Goal: Task Accomplishment & Management: Complete application form

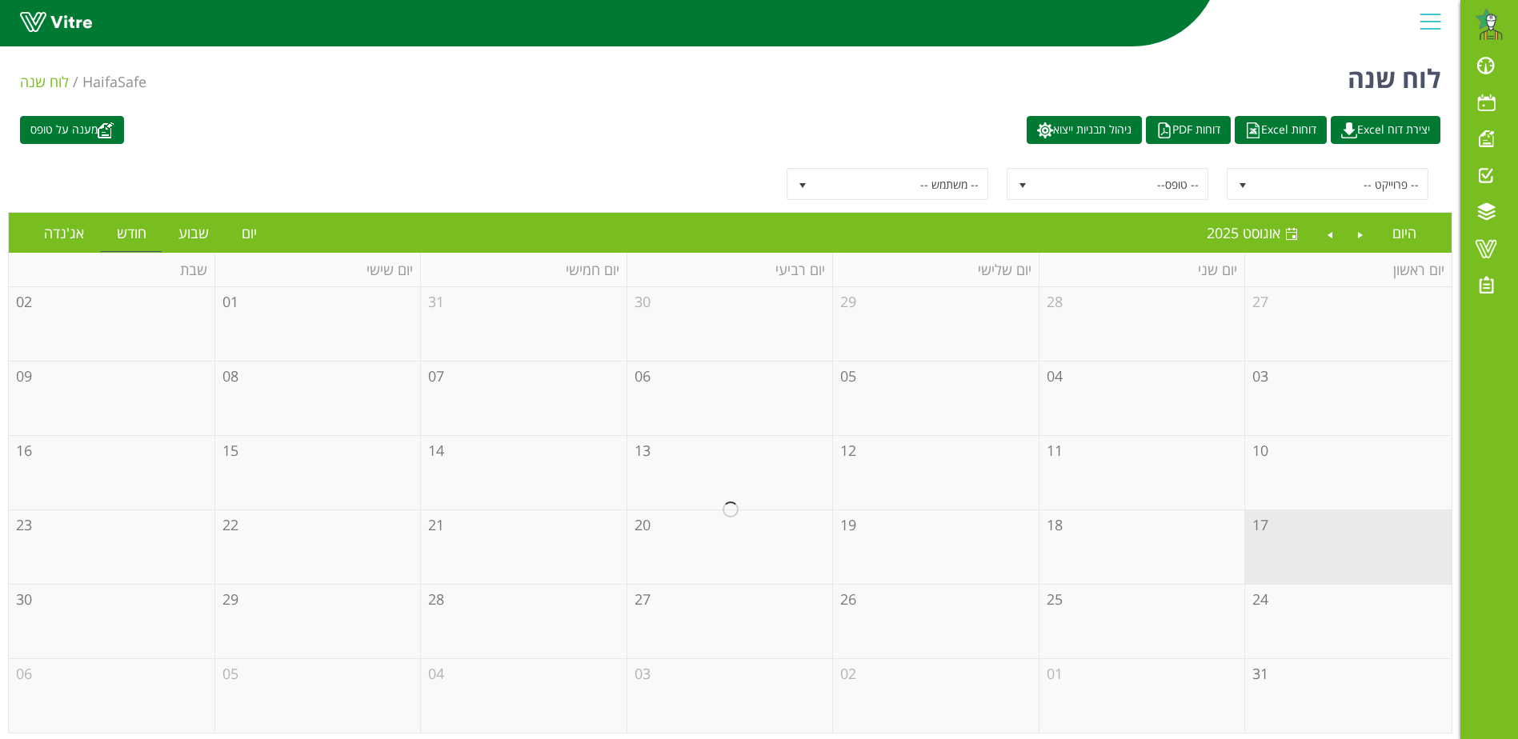
click at [1289, 543] on div at bounding box center [730, 510] width 1443 height 446
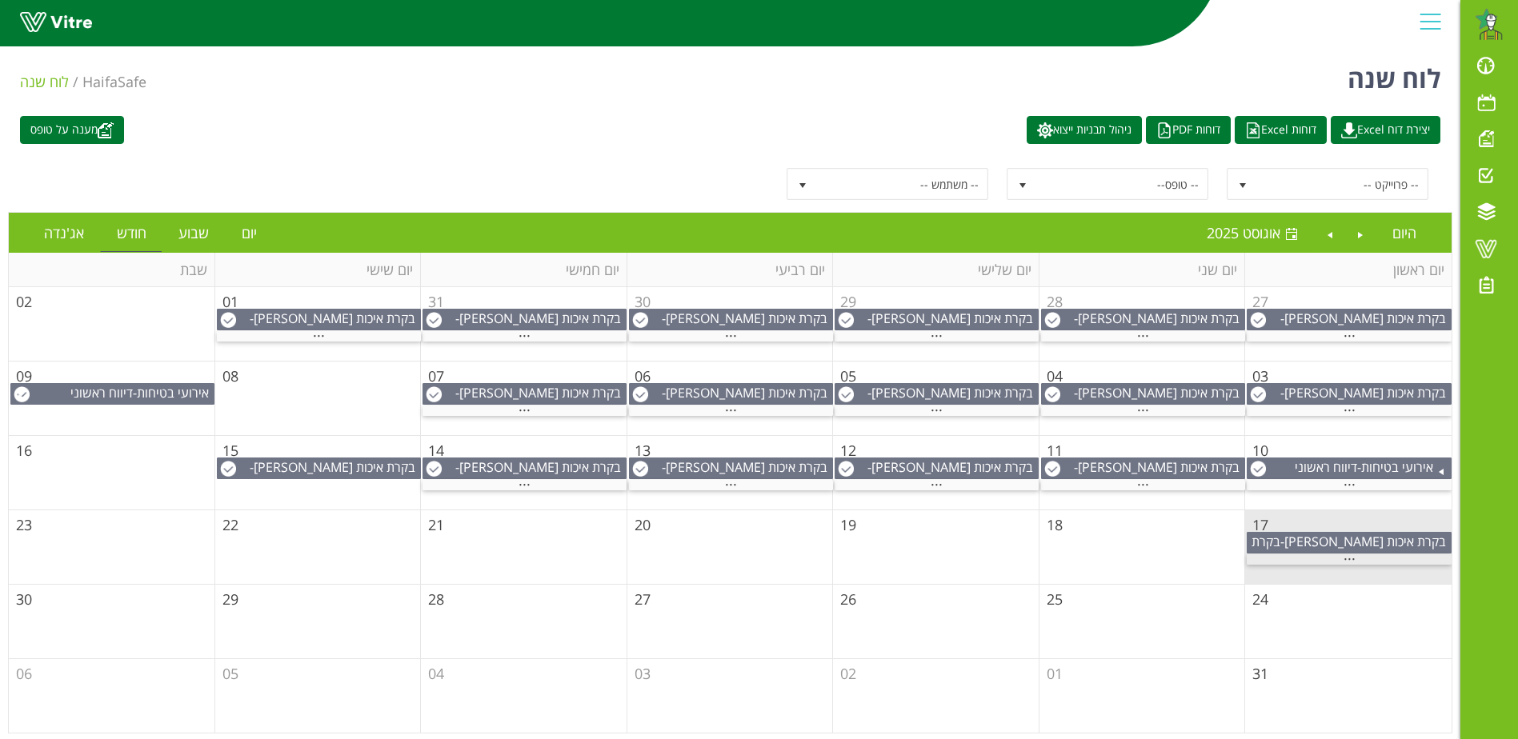
click at [1349, 562] on span "..." at bounding box center [1350, 556] width 12 height 18
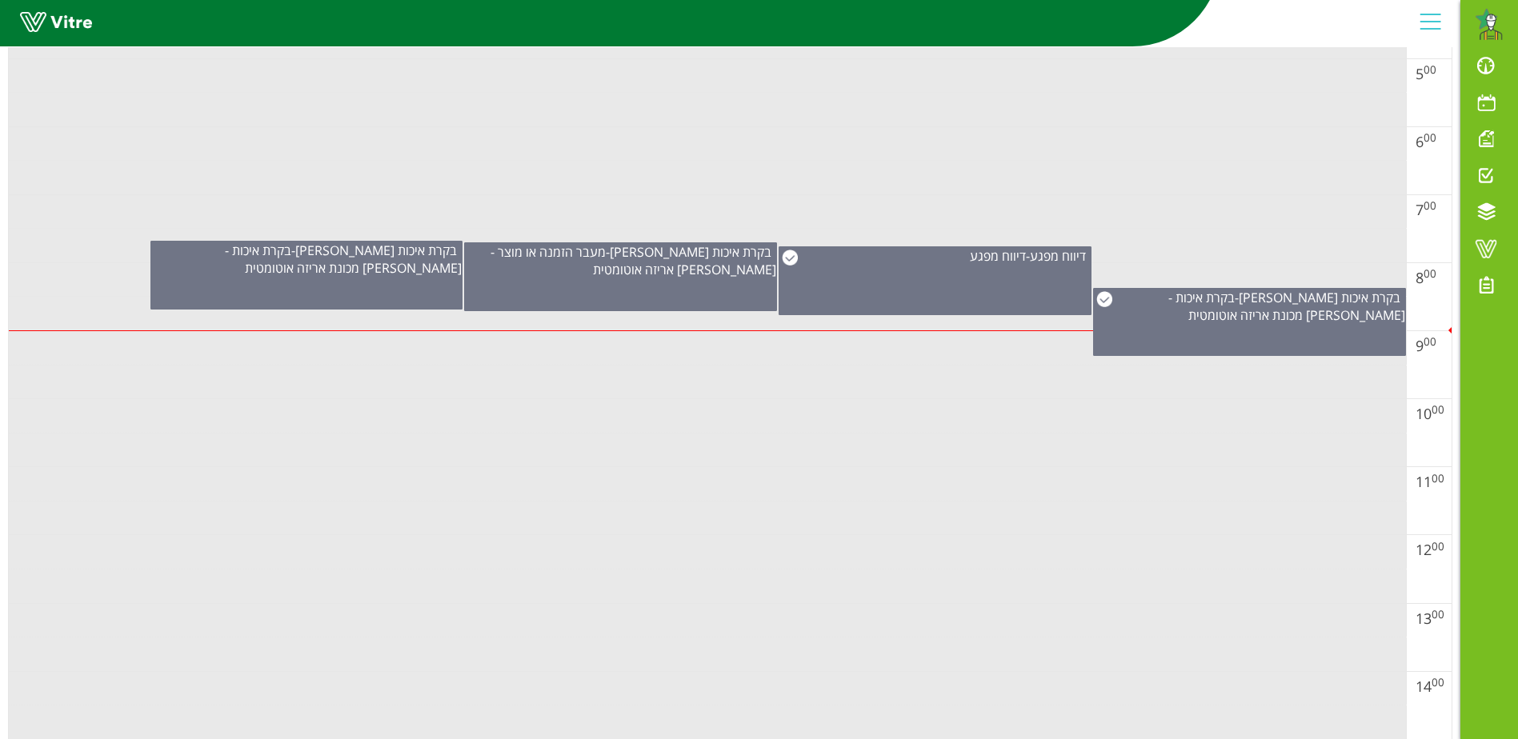
scroll to position [560, 0]
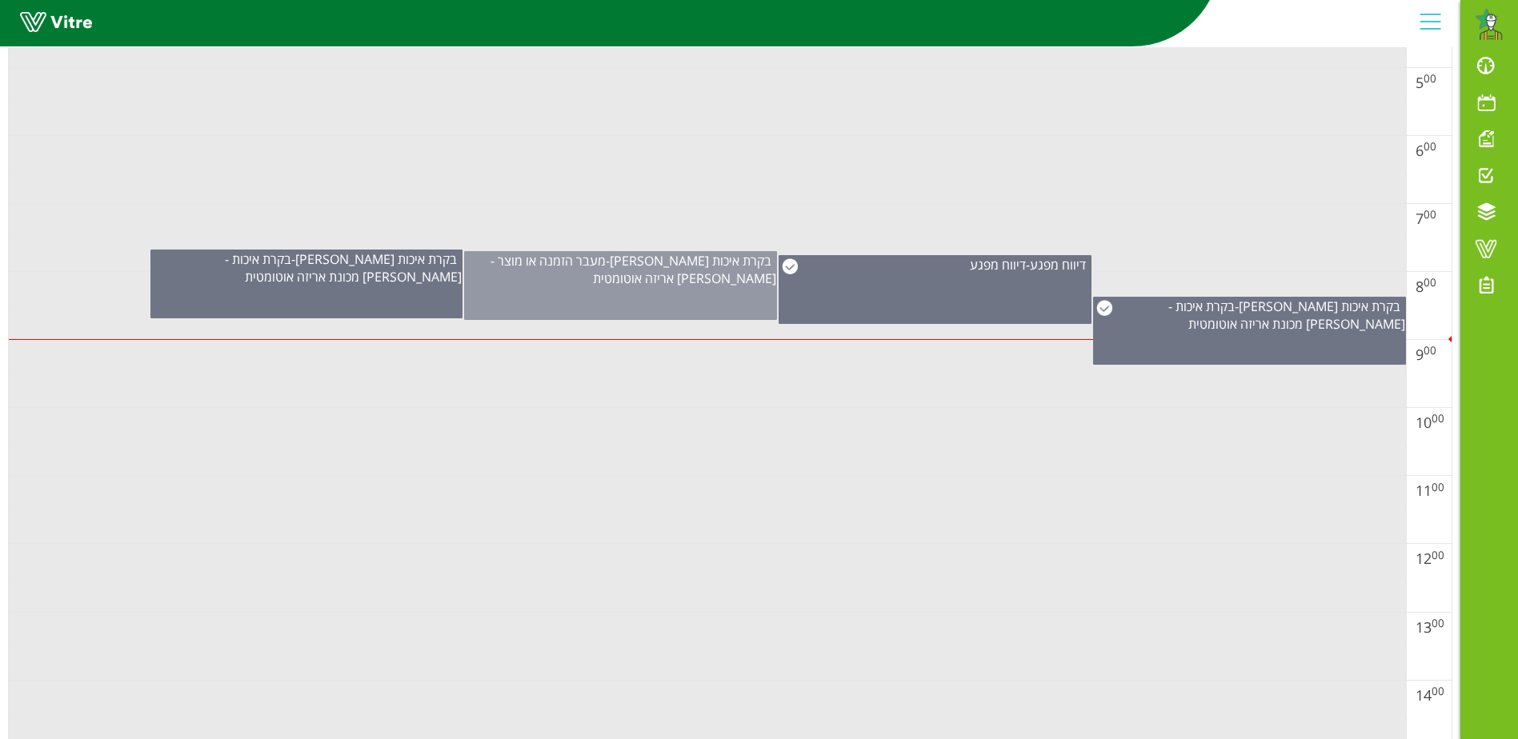
click at [606, 313] on div "בקרת איכות פוליפיד - מעבר הזמנה או מוצר - פוליפיד אריזה אוטומטית" at bounding box center [620, 285] width 313 height 69
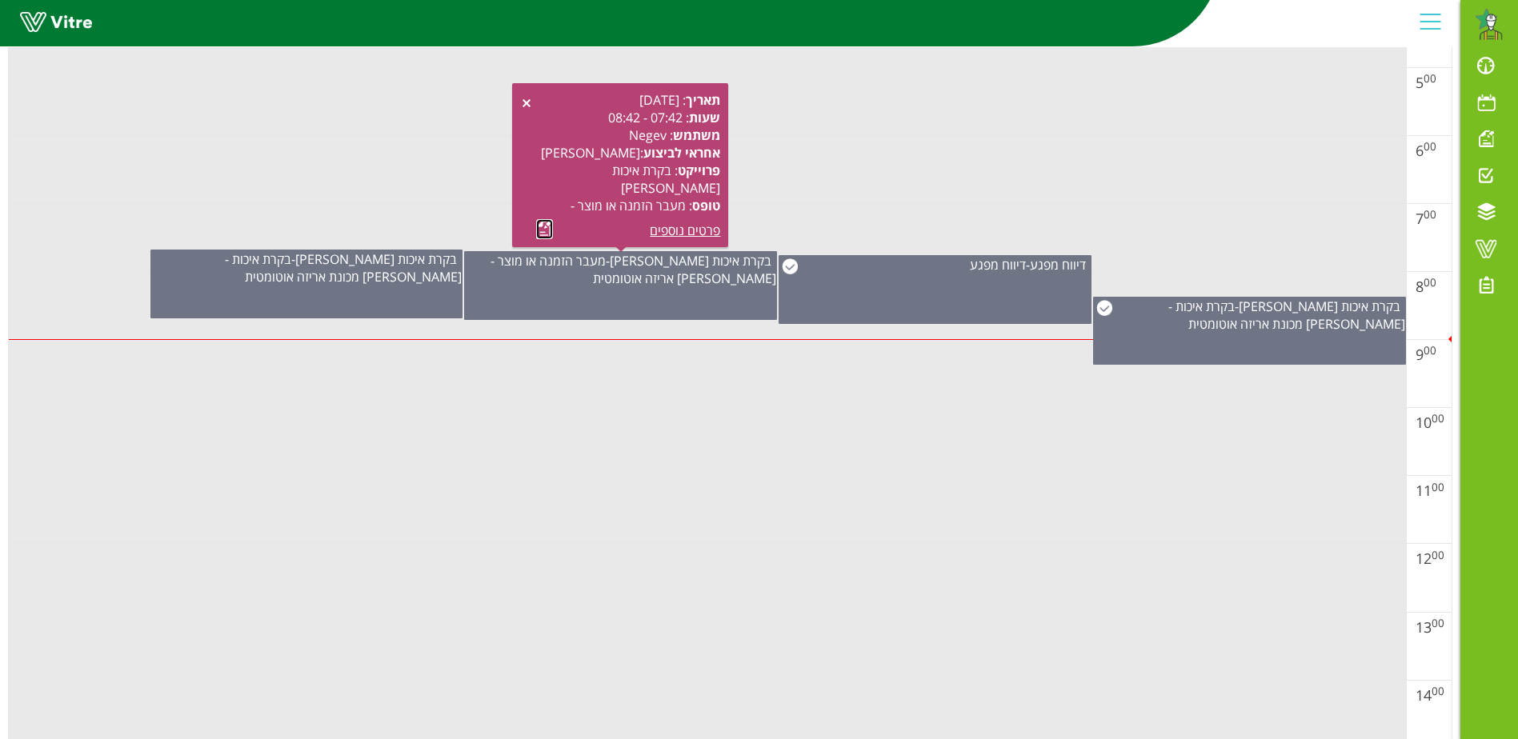
click at [545, 227] on link at bounding box center [544, 229] width 17 height 20
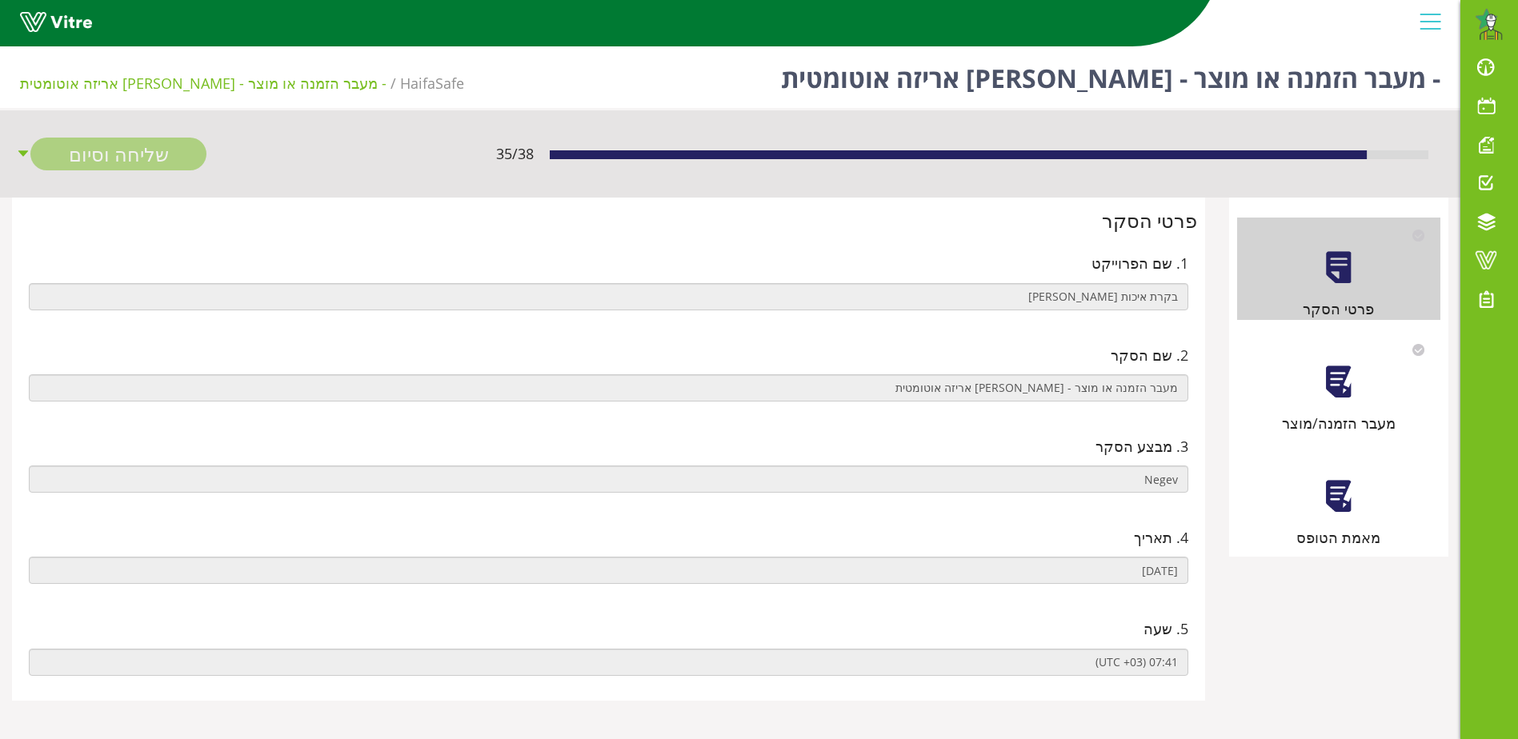
click at [1328, 382] on div at bounding box center [1338, 382] width 36 height 36
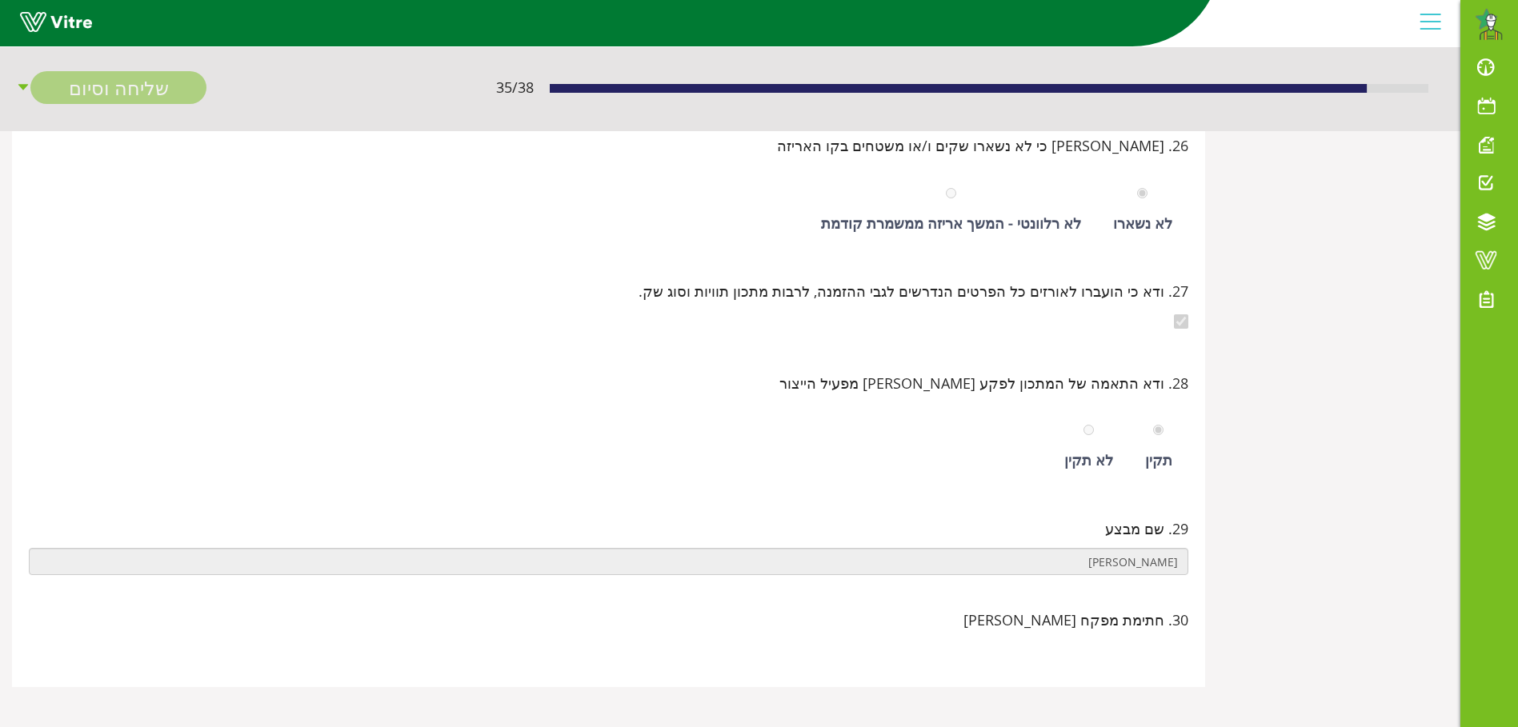
scroll to position [7861, 0]
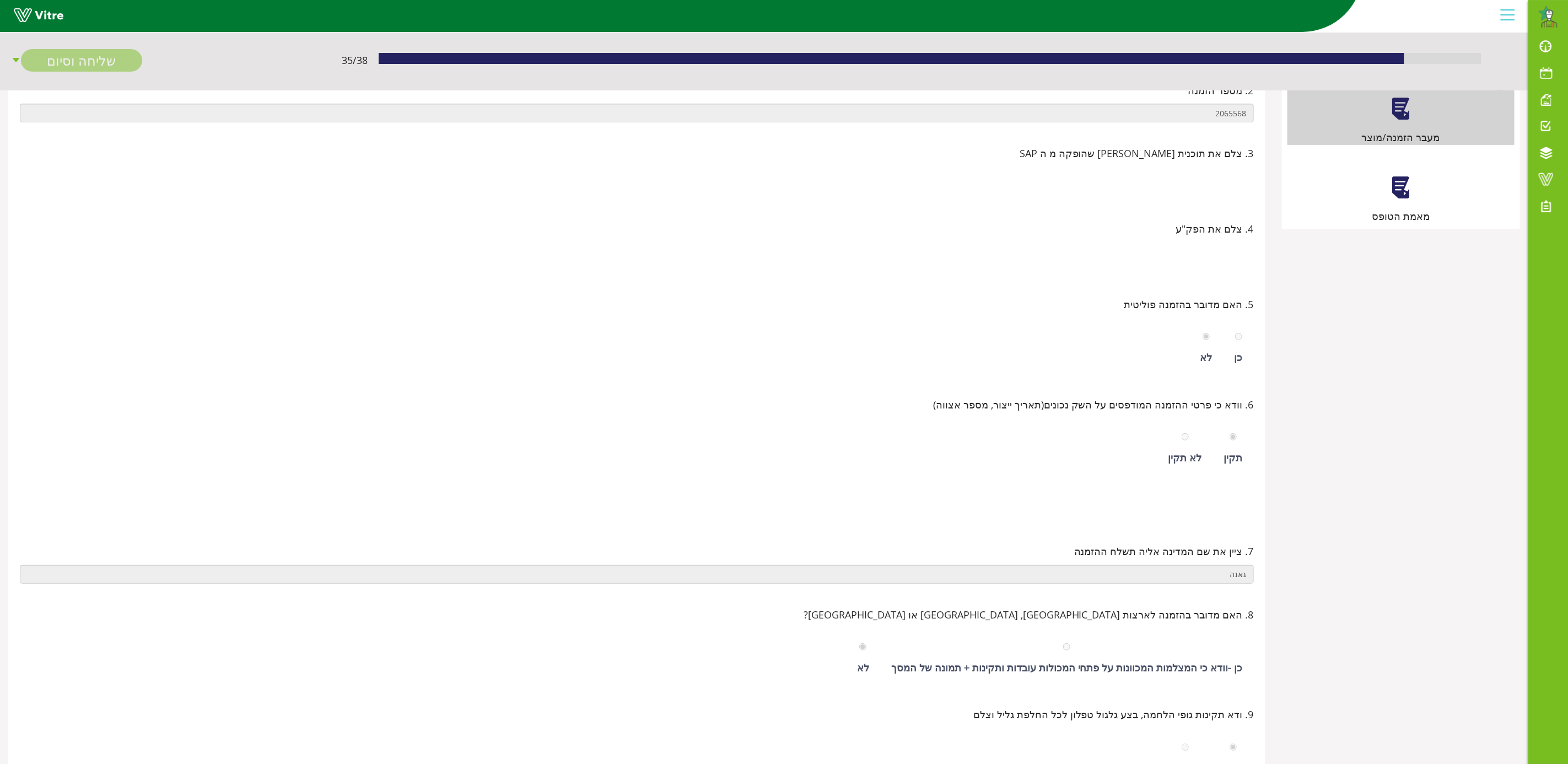
scroll to position [0, 0]
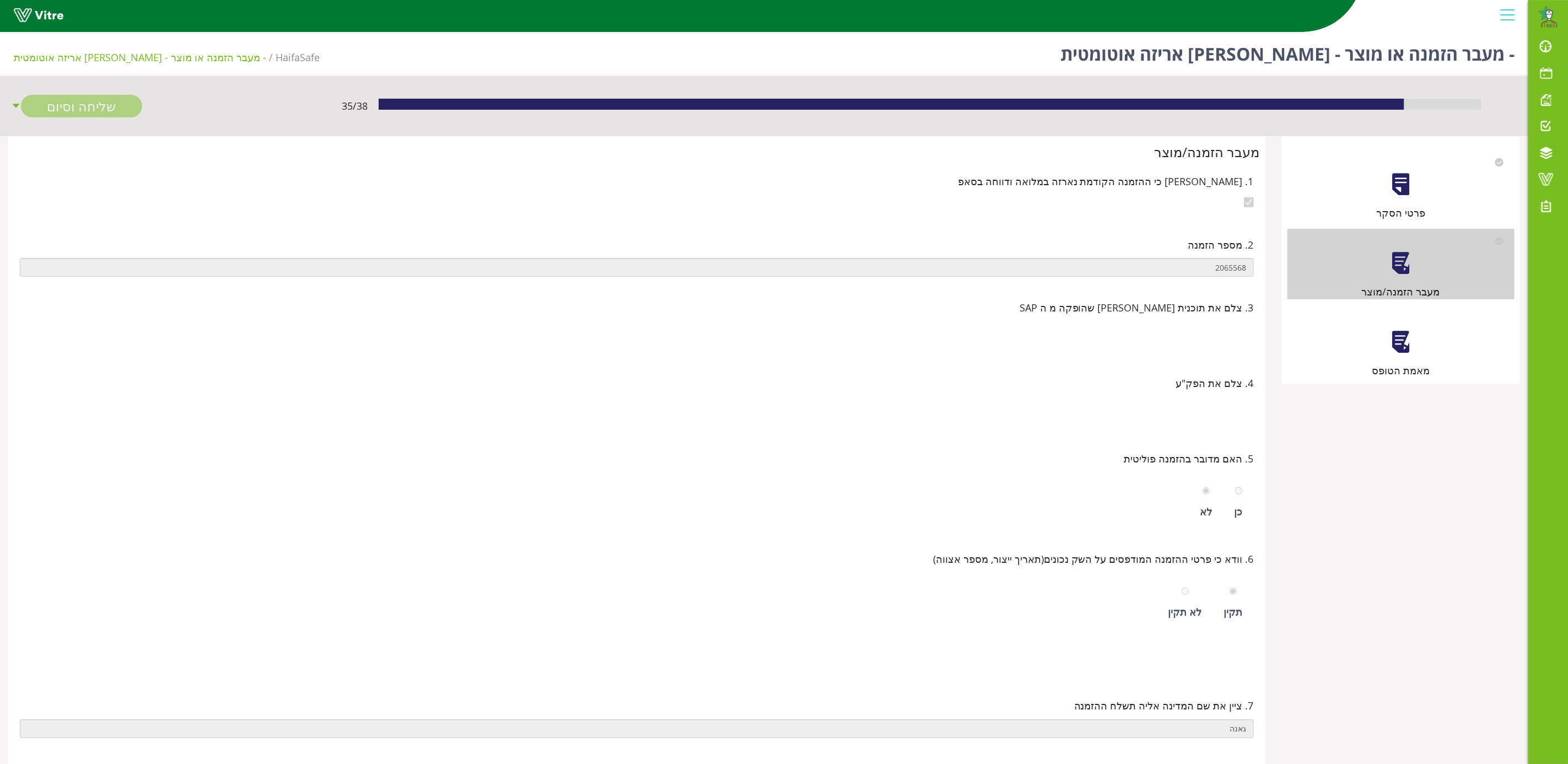
click at [1053, 343] on div at bounding box center [1401, 342] width 25 height 25
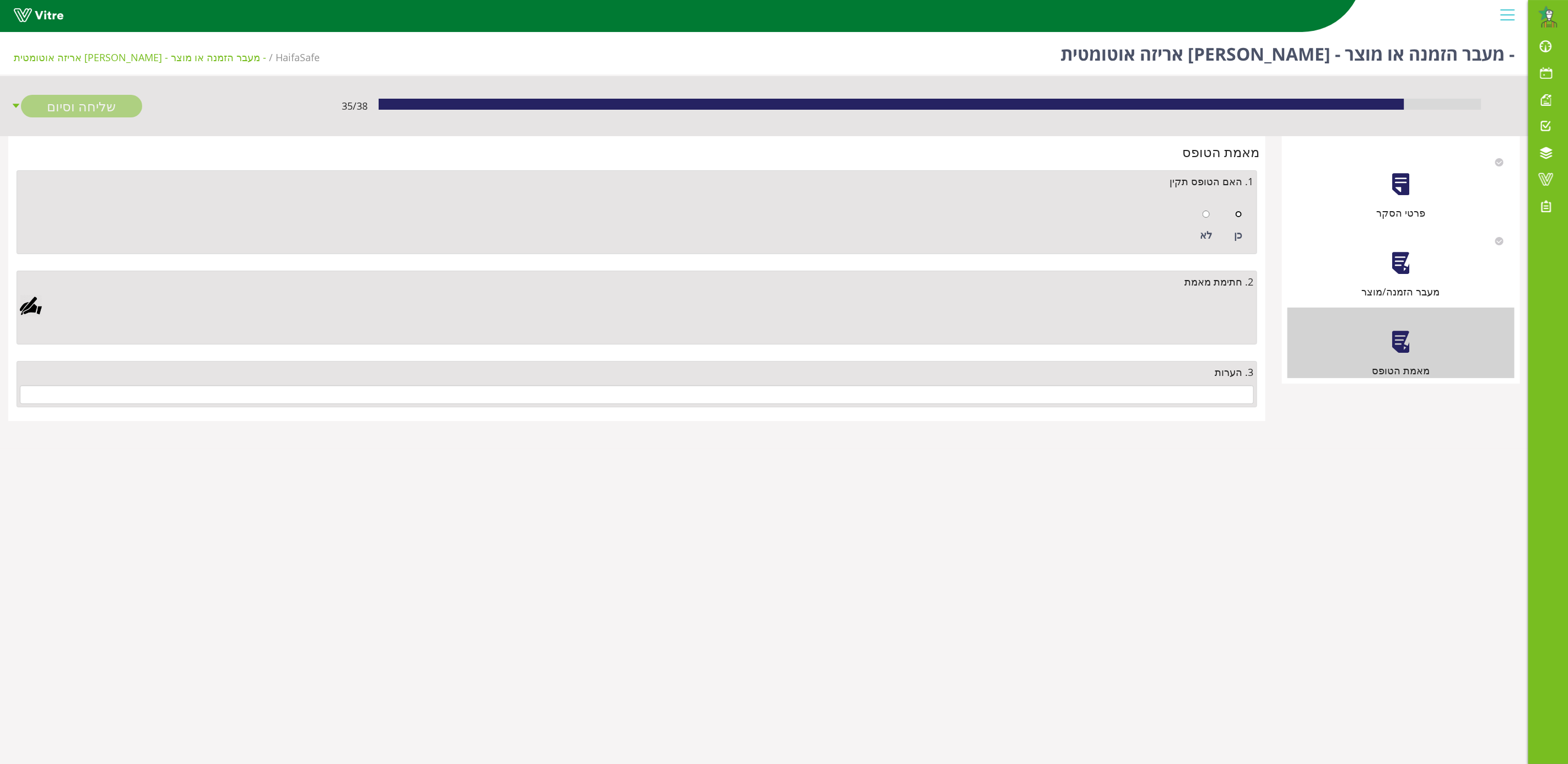
click at [1053, 211] on input "radio" at bounding box center [1238, 214] width 7 height 7
radio input "true"
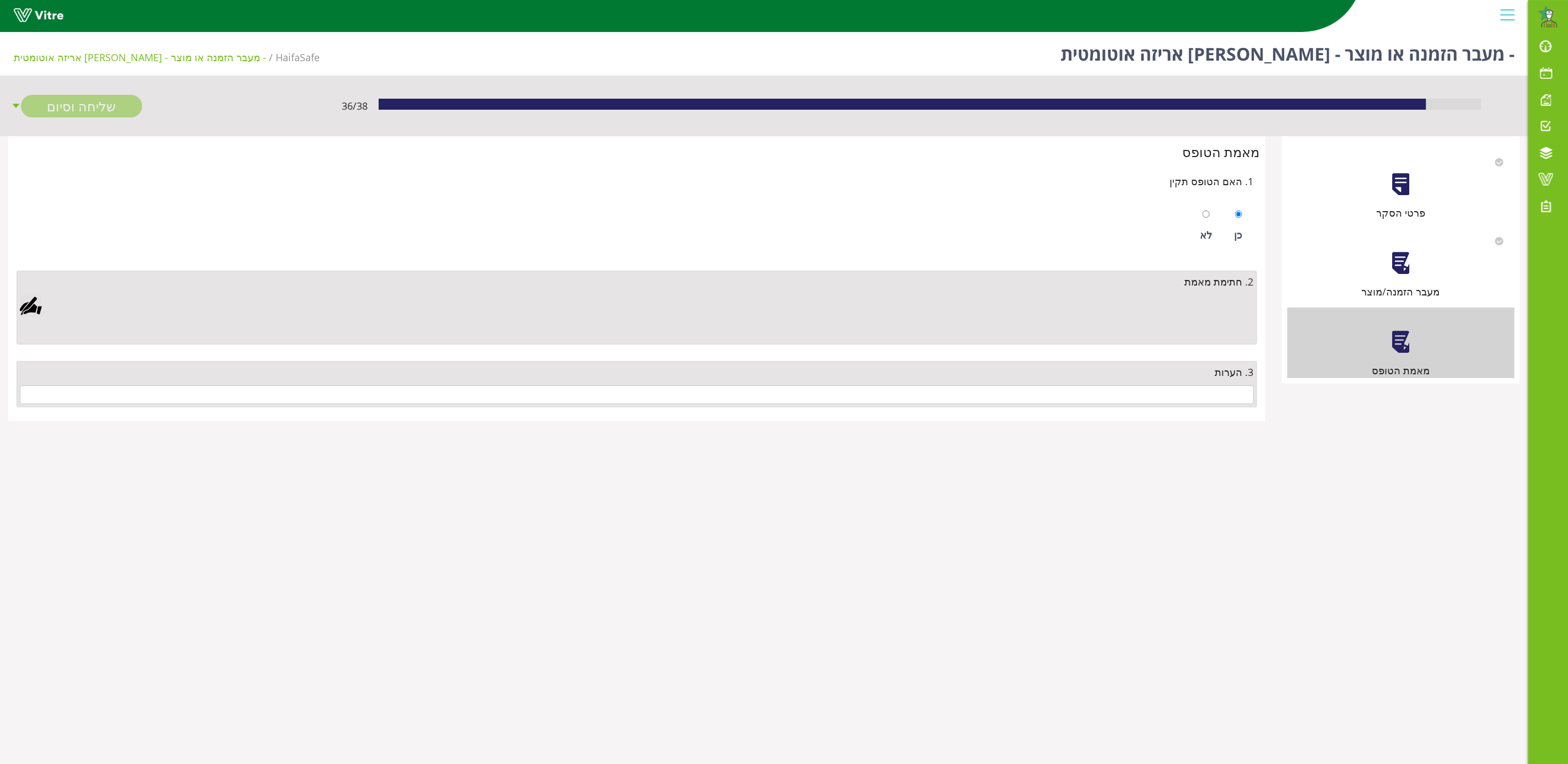
click at [30, 313] on div at bounding box center [31, 306] width 22 height 22
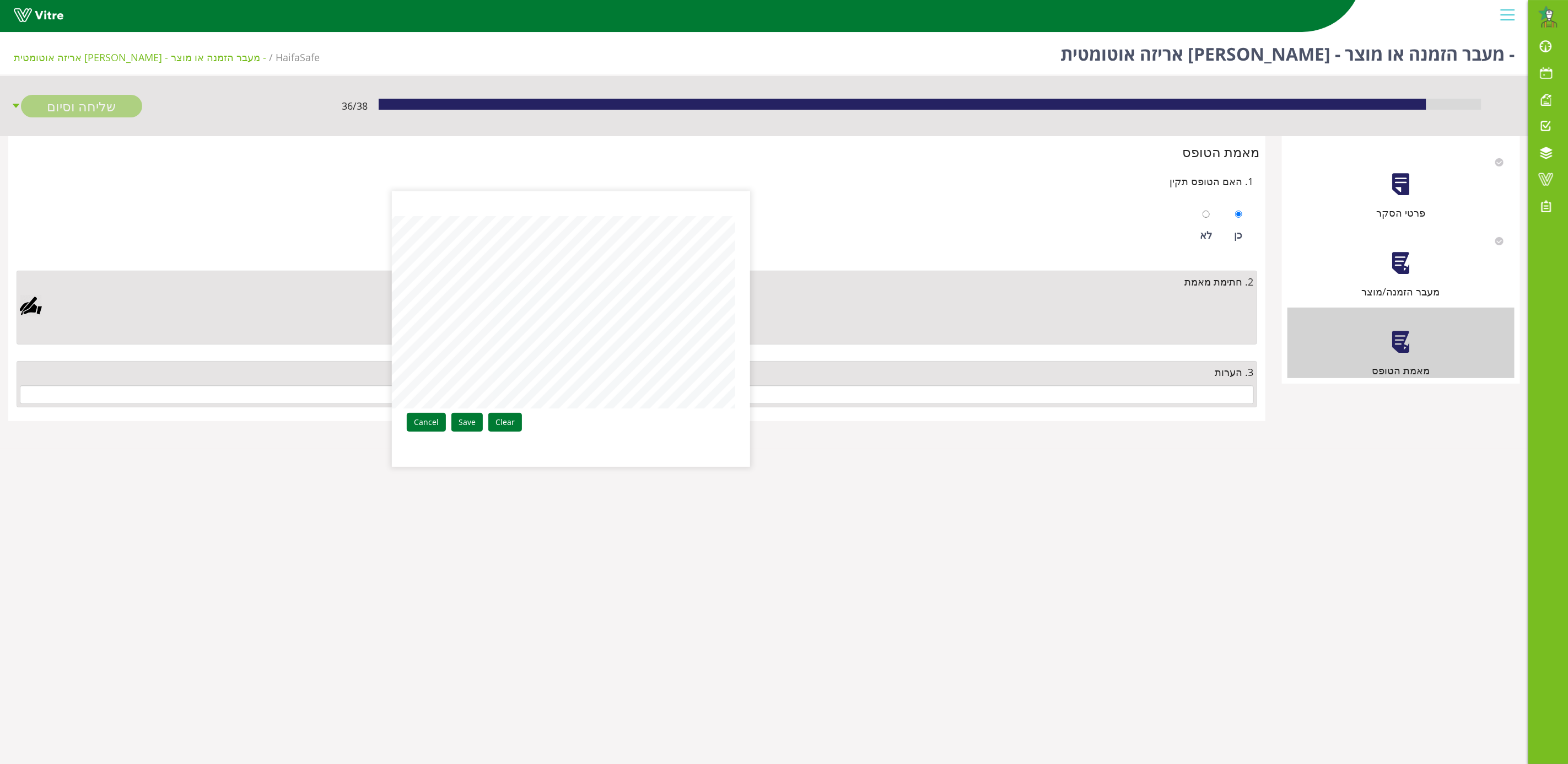
drag, startPoint x: 465, startPoint y: 415, endPoint x: 640, endPoint y: 404, distance: 175.3
click at [467, 415] on link "Save" at bounding box center [467, 422] width 32 height 19
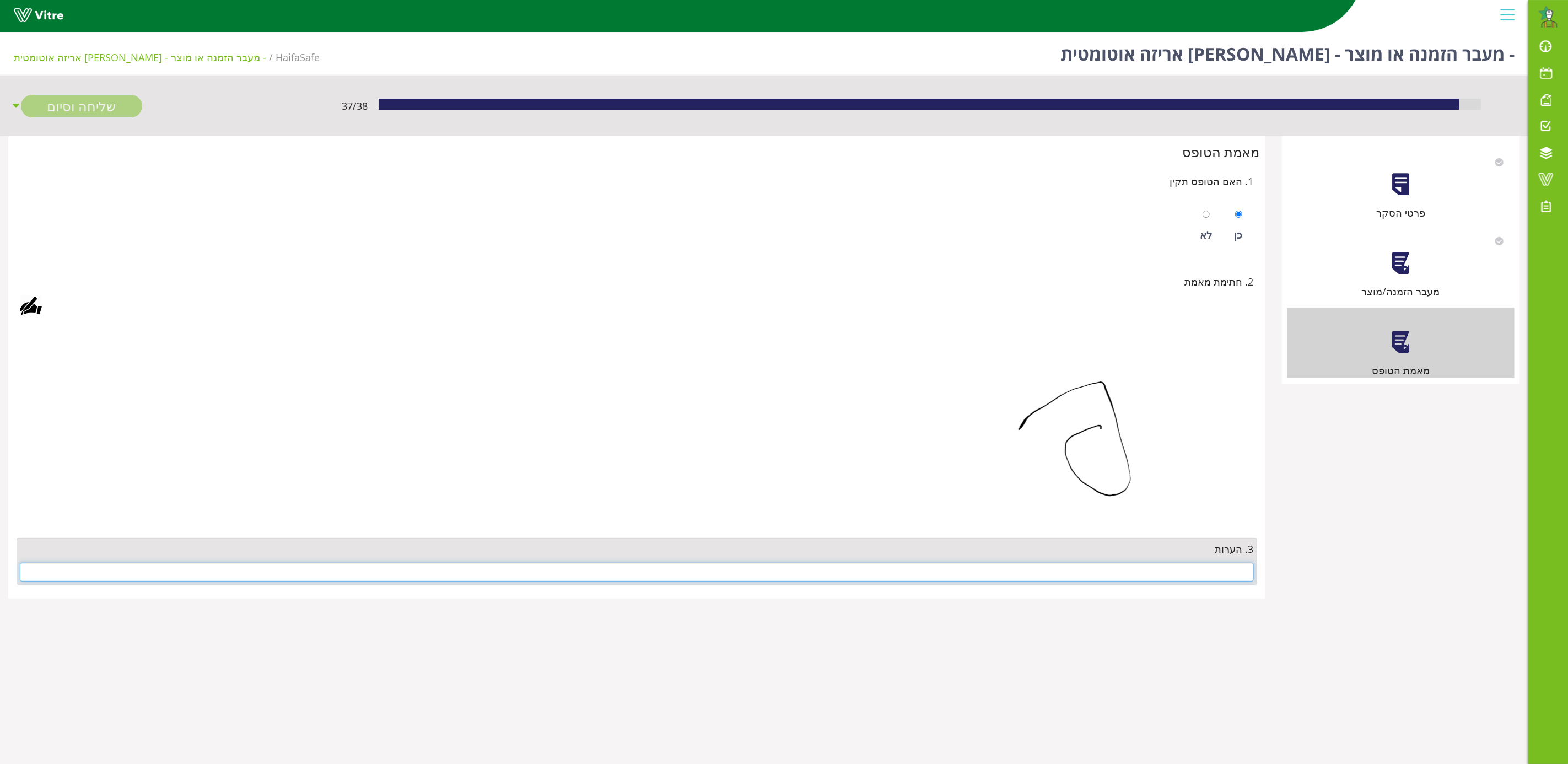
click at [1053, 509] on input "text" at bounding box center [637, 572] width 1234 height 19
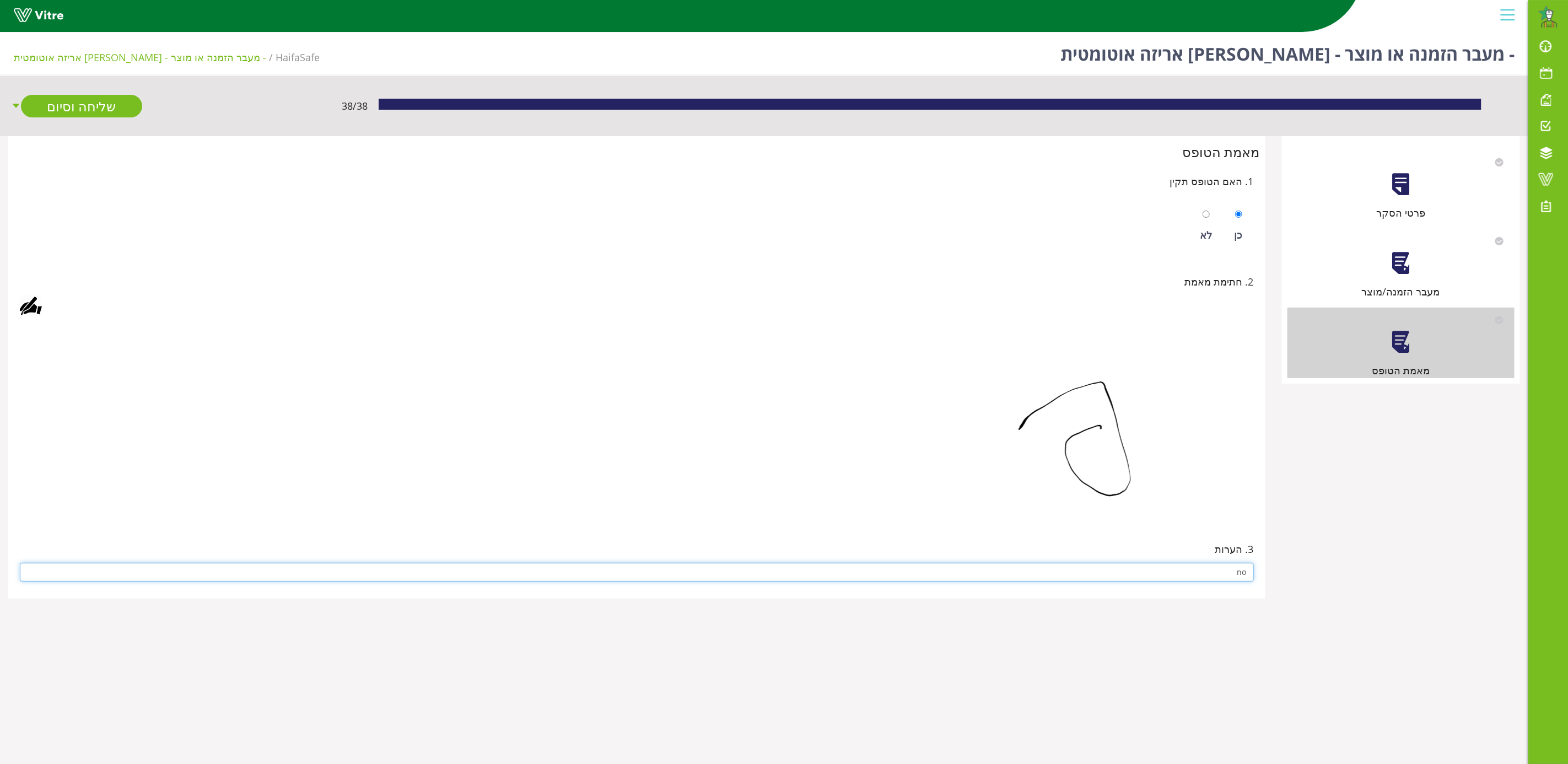
type input "no"
click at [1053, 509] on img at bounding box center [1074, 422] width 358 height 193
click at [78, 106] on link "שליחה וסיום" at bounding box center [81, 106] width 121 height 23
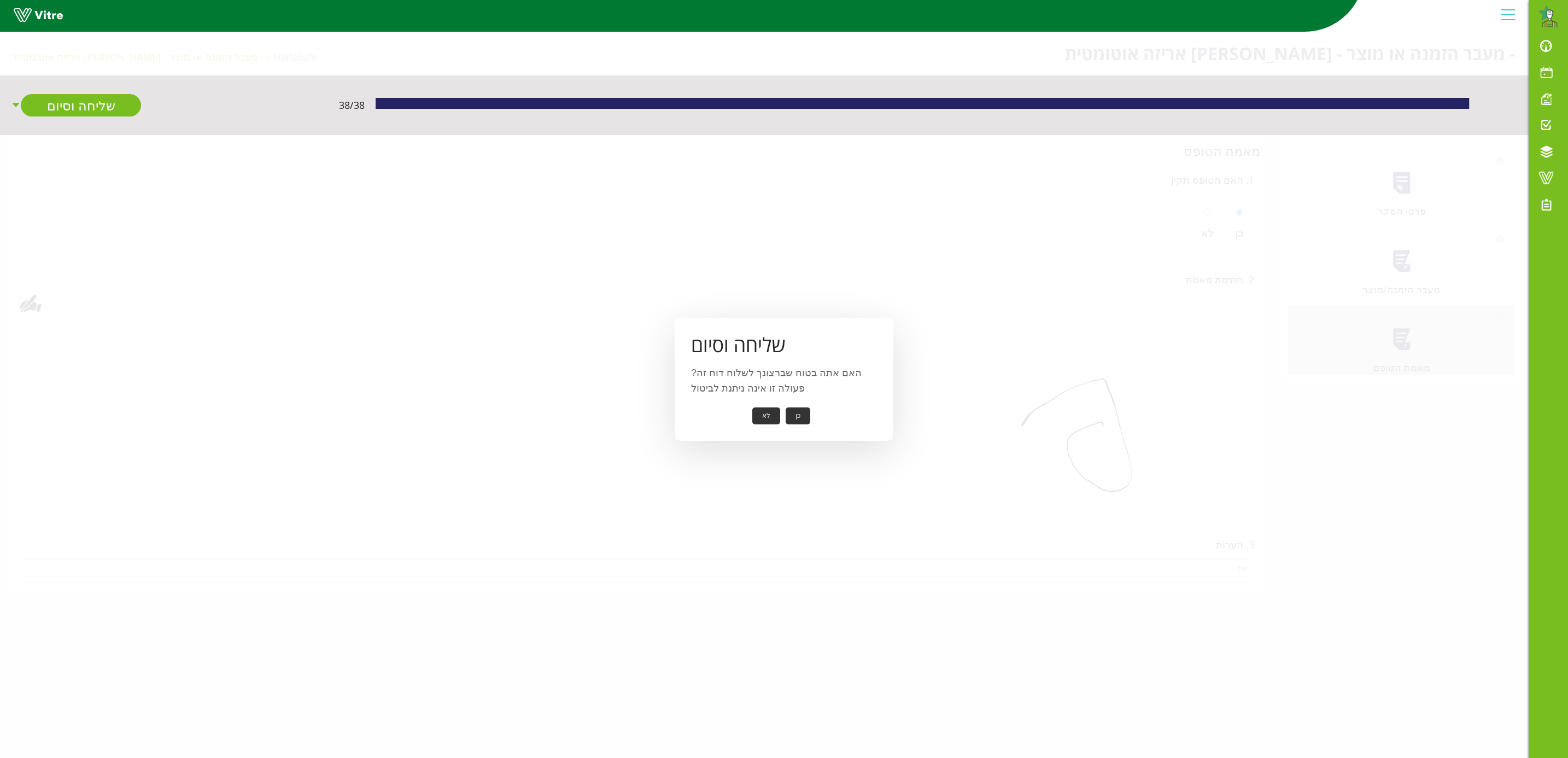
click at [795, 412] on button "כן" at bounding box center [798, 416] width 25 height 17
click at [778, 405] on button "אישור" at bounding box center [781, 408] width 36 height 17
